Goal: Navigation & Orientation: Find specific page/section

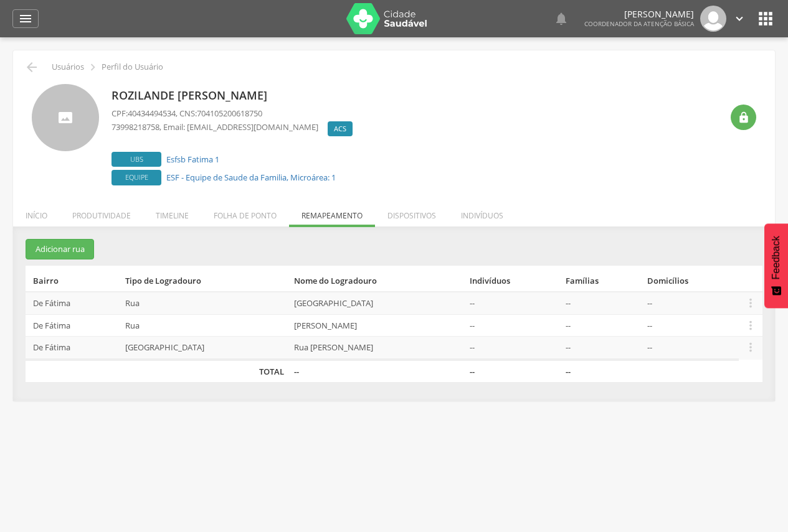
click at [395, 22] on img at bounding box center [386, 18] width 81 height 31
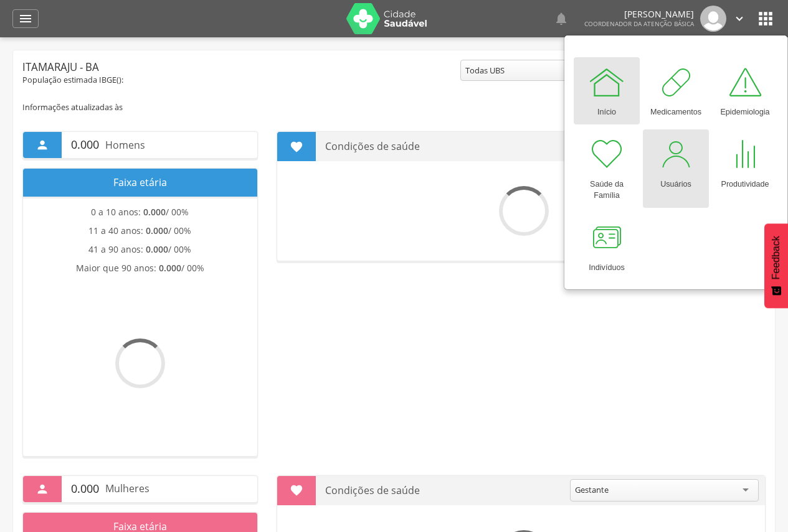
click at [682, 171] on div at bounding box center [675, 154] width 37 height 37
